Goal: Find specific page/section: Find specific page/section

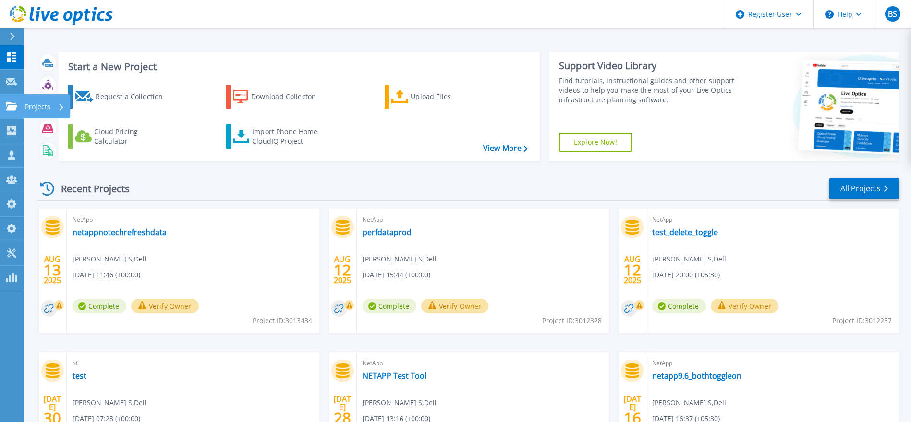
click at [2, 111] on link "Projects Projects" at bounding box center [12, 106] width 24 height 24
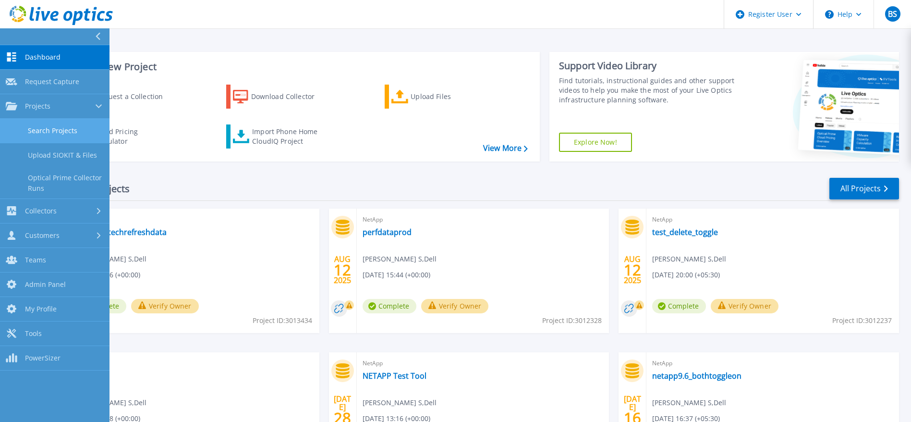
click at [70, 131] on link "Search Projects" at bounding box center [54, 131] width 109 height 24
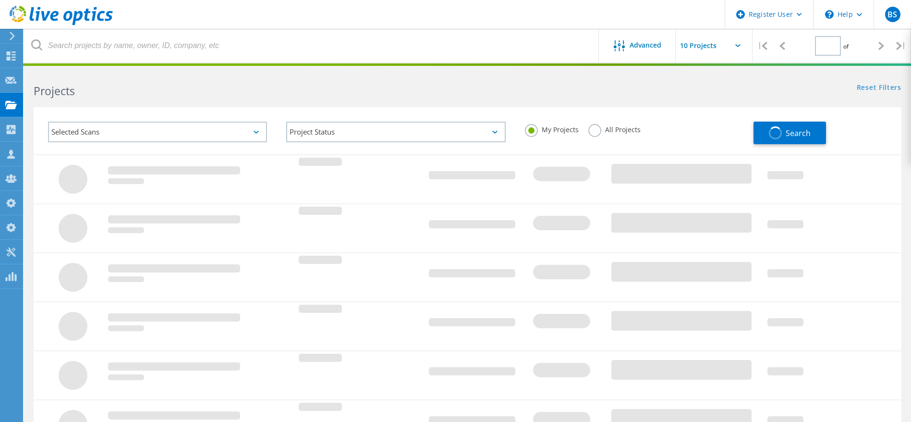
type input "1"
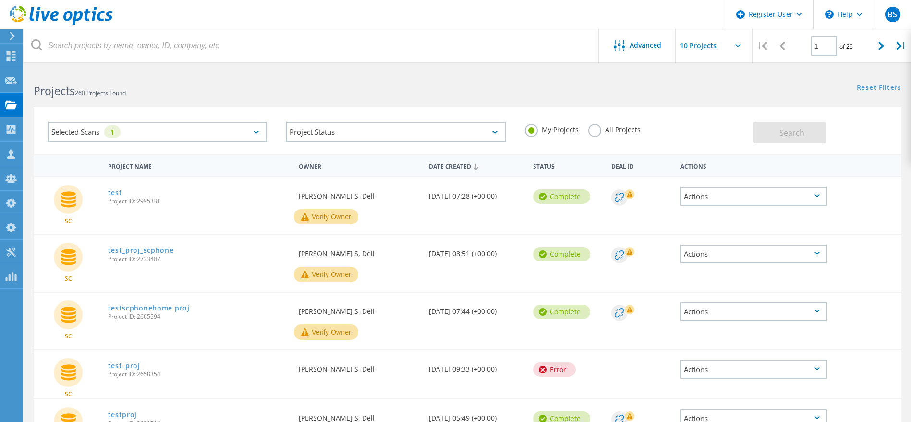
click at [257, 132] on icon at bounding box center [256, 132] width 5 height 3
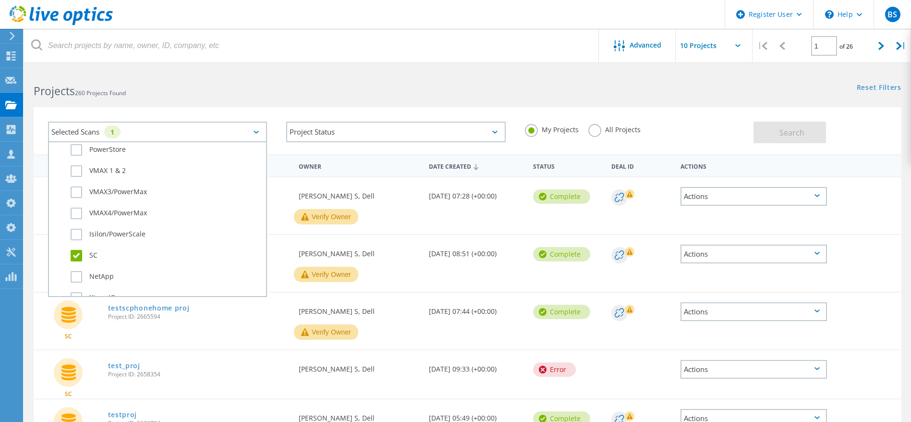
scroll to position [288, 0]
click at [88, 246] on label "SC" at bounding box center [166, 245] width 191 height 12
click at [0, 0] on input "SC" at bounding box center [0, 0] width 0 height 0
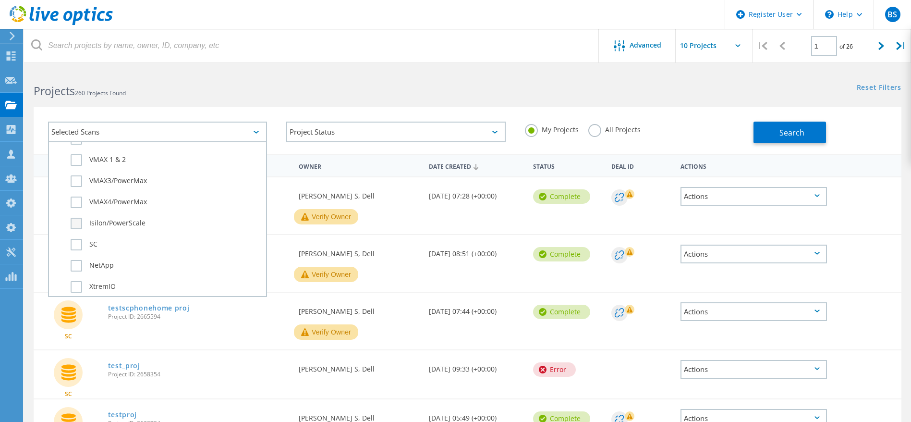
click at [92, 225] on label "Isilon/PowerScale" at bounding box center [166, 224] width 191 height 12
click at [0, 0] on input "Isilon/PowerScale" at bounding box center [0, 0] width 0 height 0
click at [629, 124] on label "All Projects" at bounding box center [614, 128] width 52 height 9
click at [0, 0] on input "All Projects" at bounding box center [0, 0] width 0 height 0
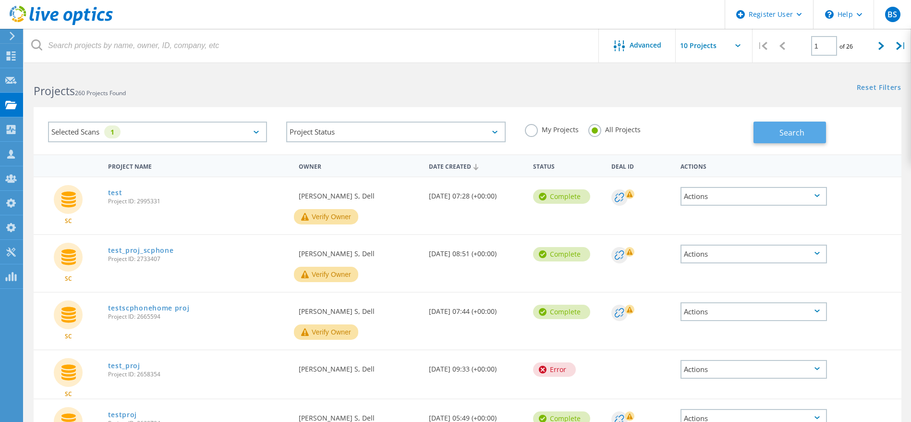
click at [778, 134] on button "Search" at bounding box center [790, 133] width 73 height 22
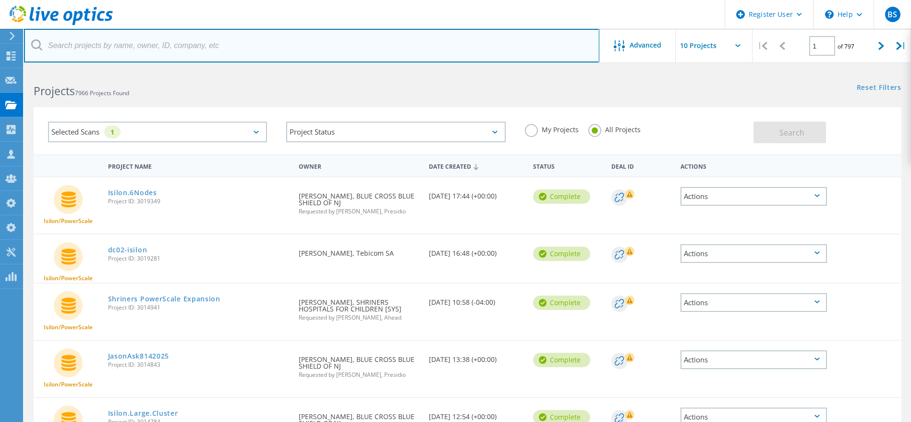
click at [183, 49] on input "text" at bounding box center [311, 46] width 575 height 34
type input "jitesh"
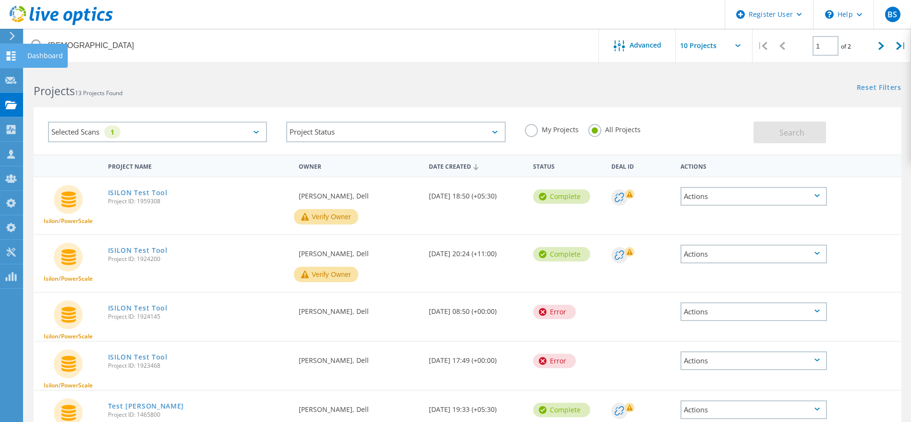
click at [6, 58] on icon at bounding box center [11, 55] width 12 height 9
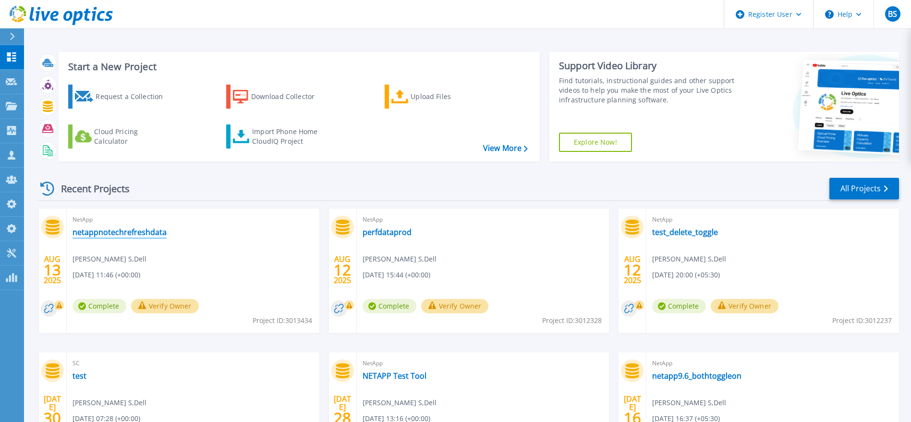
click at [116, 230] on link "netappnotechrefreshdata" at bounding box center [120, 232] width 94 height 10
